Goal: Navigation & Orientation: Go to known website

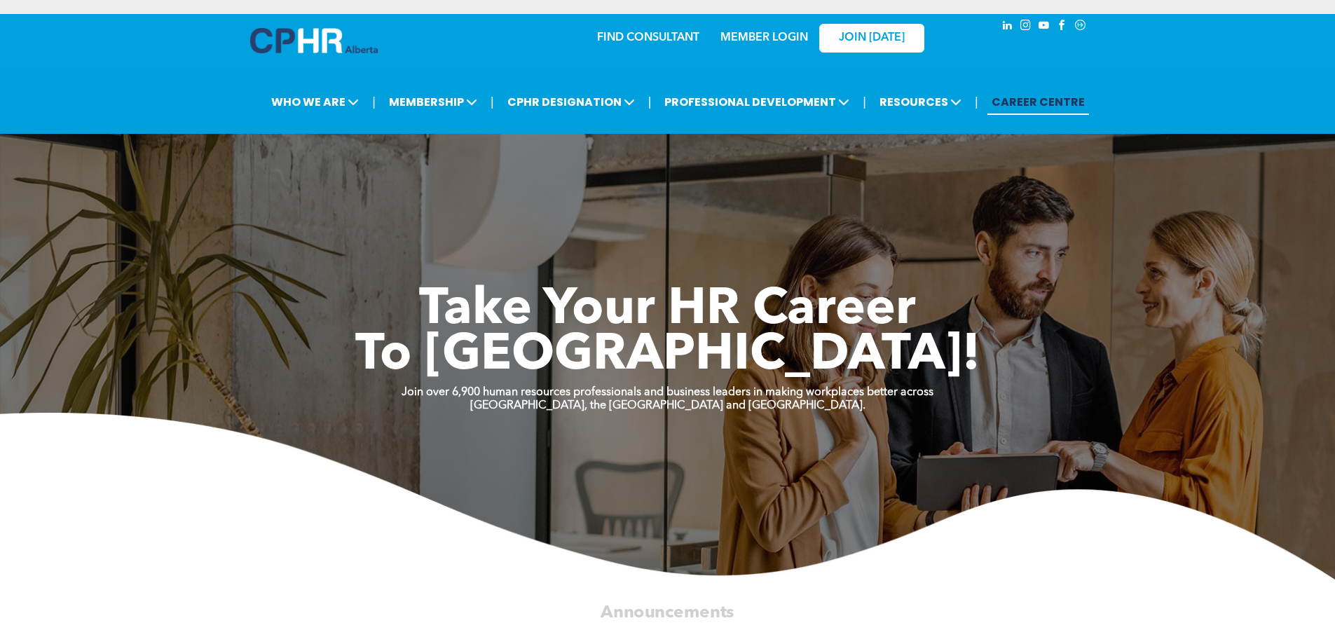
click at [775, 33] on link "MEMBER LOGIN" at bounding box center [764, 37] width 88 height 11
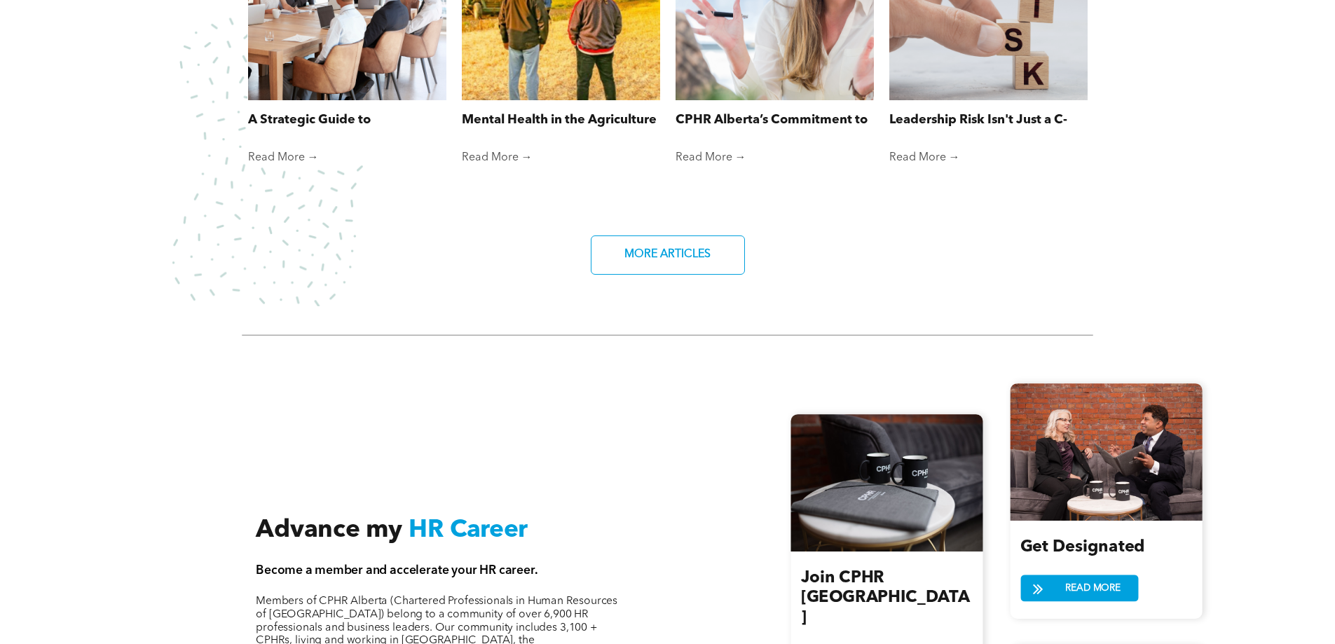
scroll to position [1542, 0]
